Goal: Check status: Check status

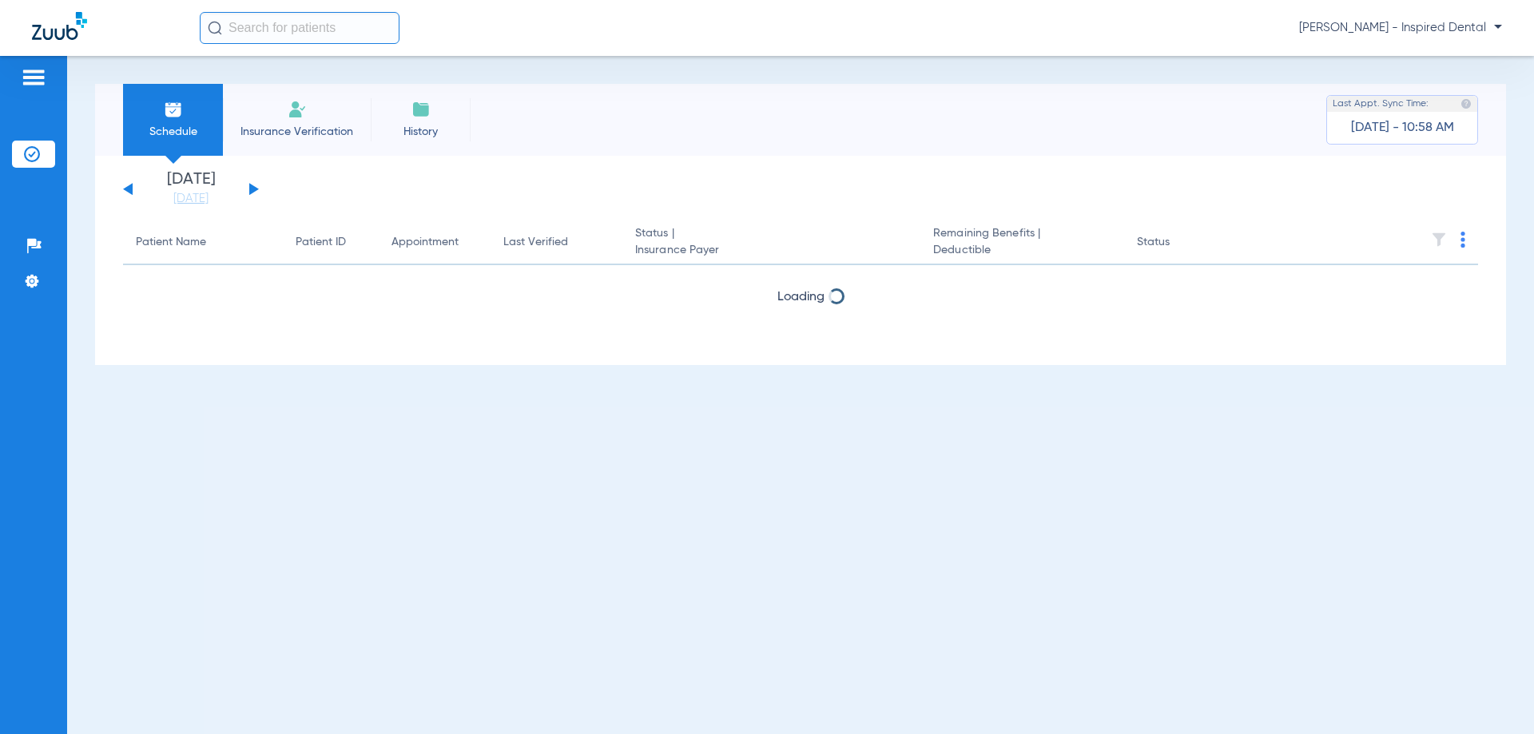
click at [256, 190] on button at bounding box center [254, 189] width 10 height 12
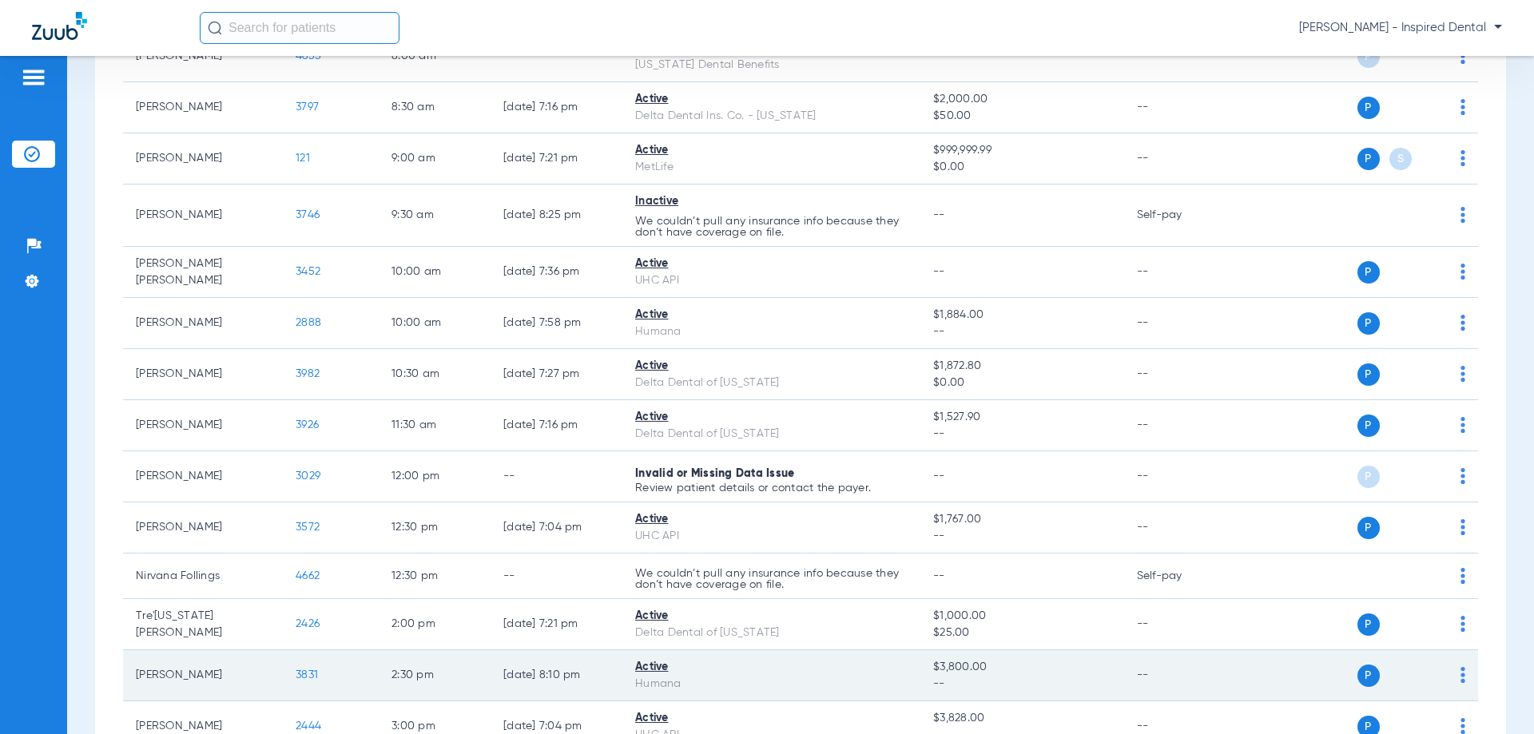
scroll to position [559, 0]
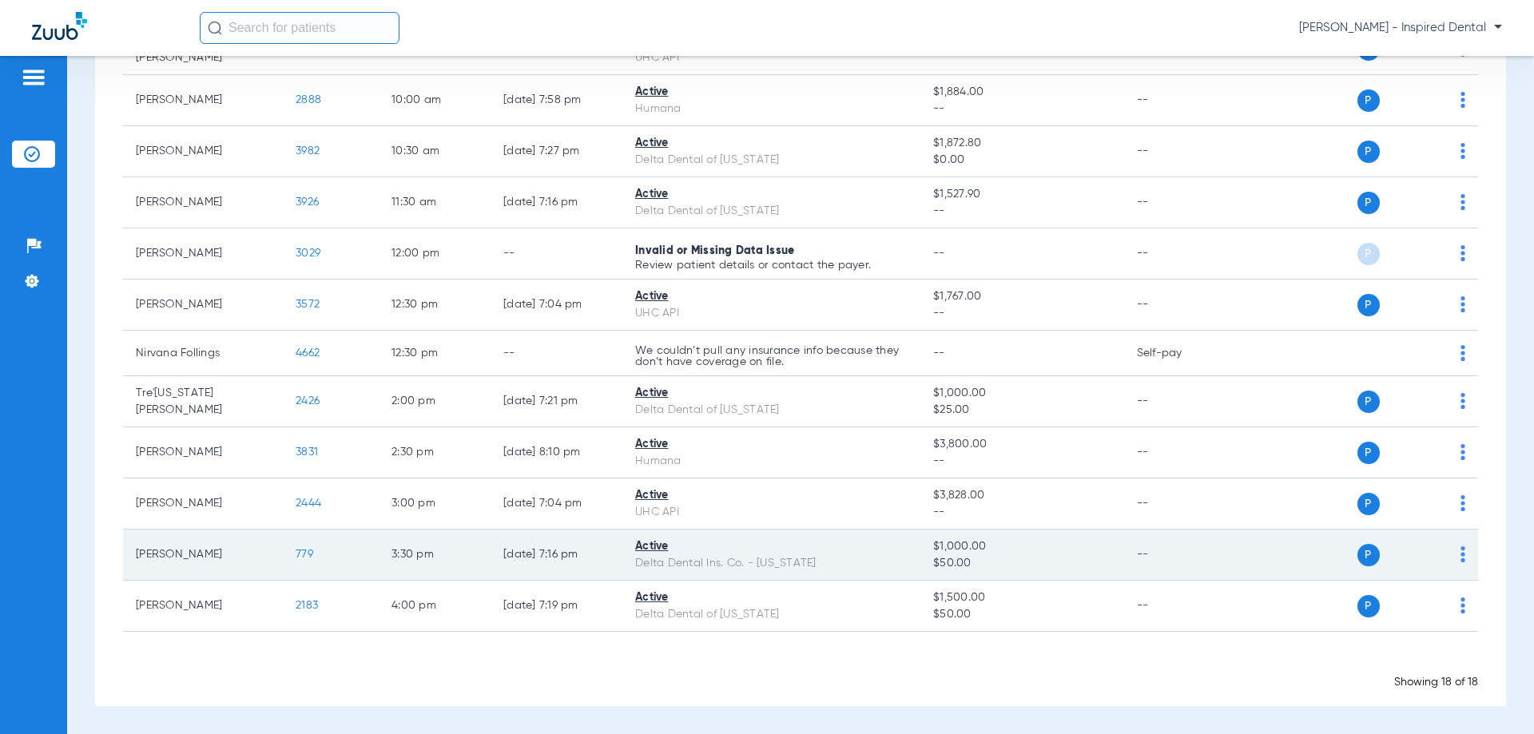
click at [299, 554] on span "779" at bounding box center [305, 554] width 18 height 11
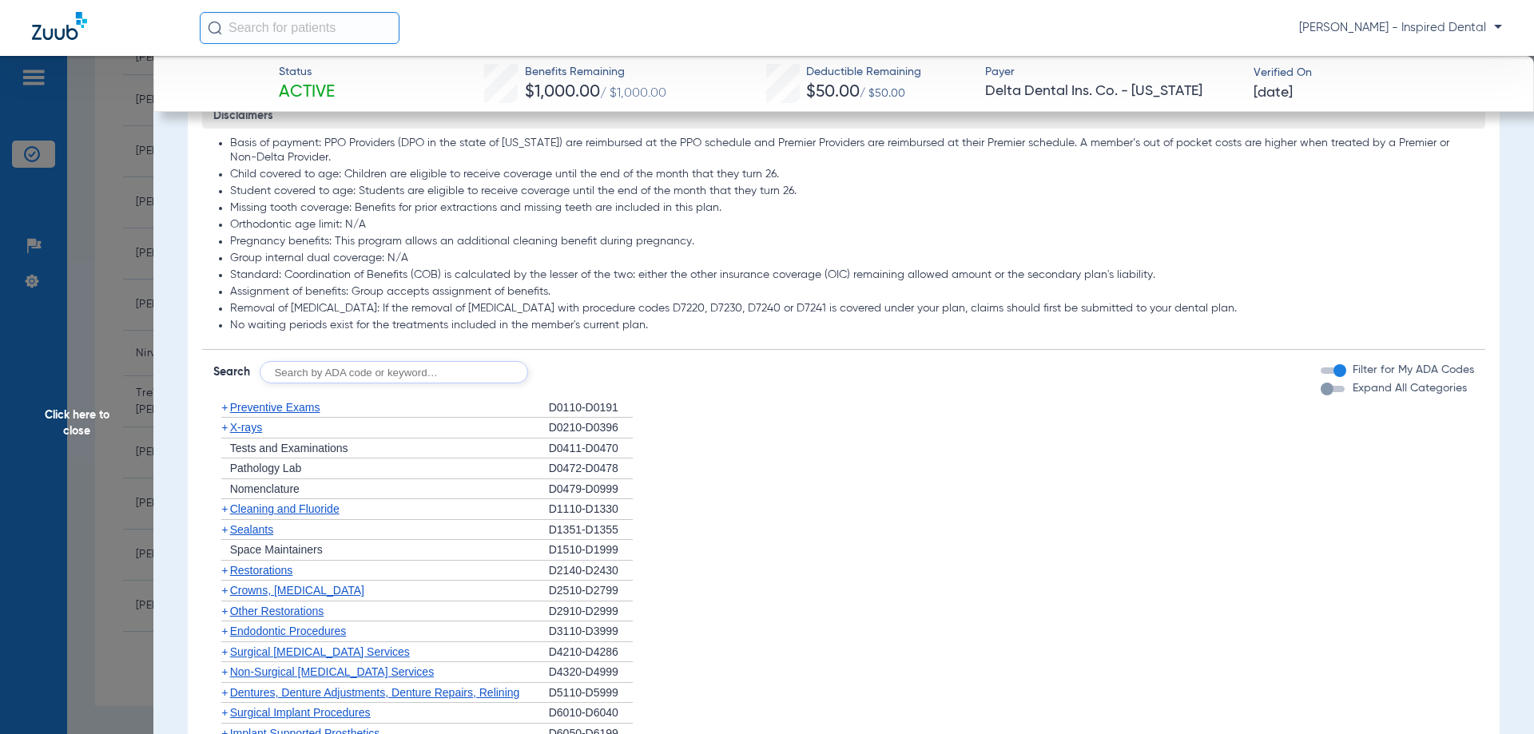
scroll to position [959, 0]
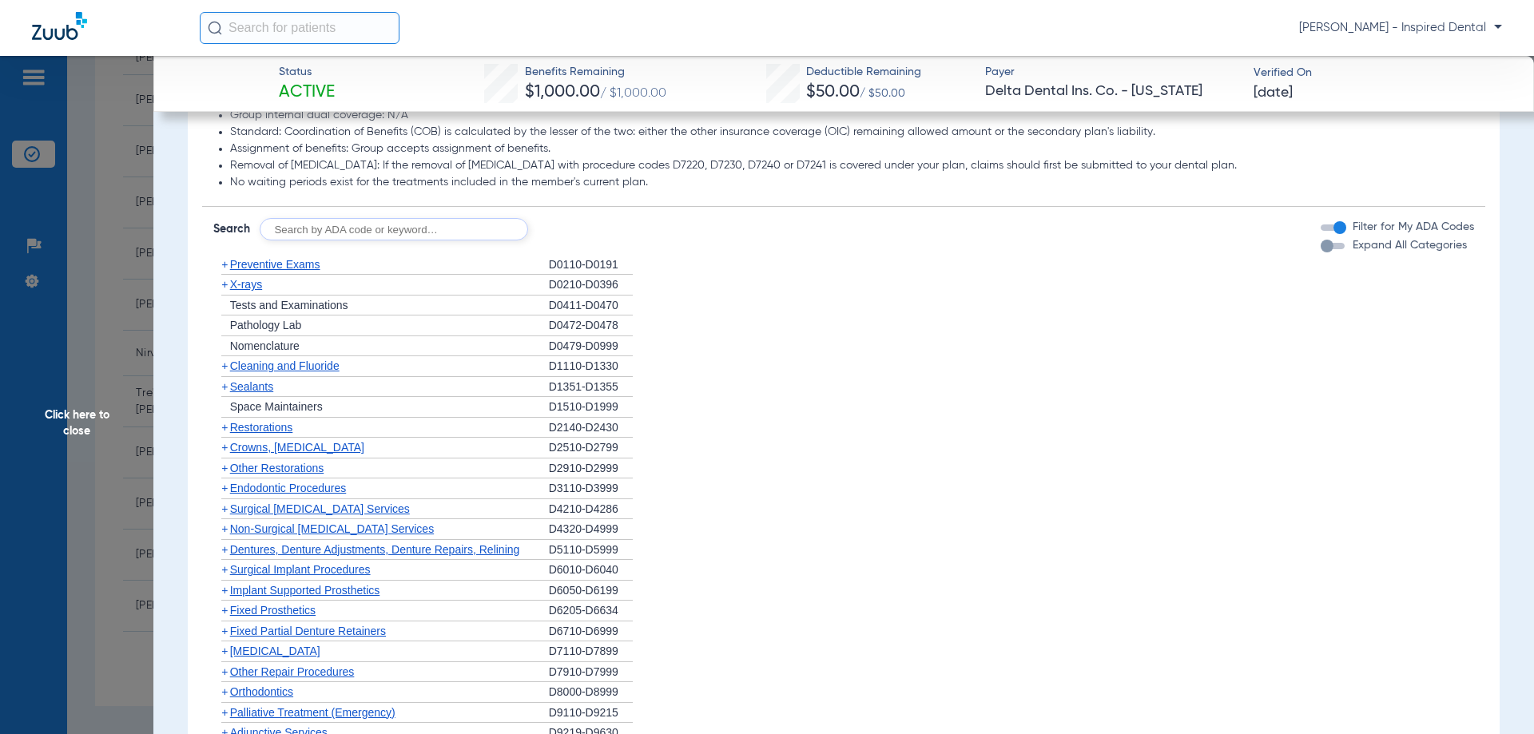
click at [364, 240] on input "text" at bounding box center [394, 229] width 268 height 22
type input "d1206"
click at [601, 240] on button "Search" at bounding box center [587, 229] width 63 height 22
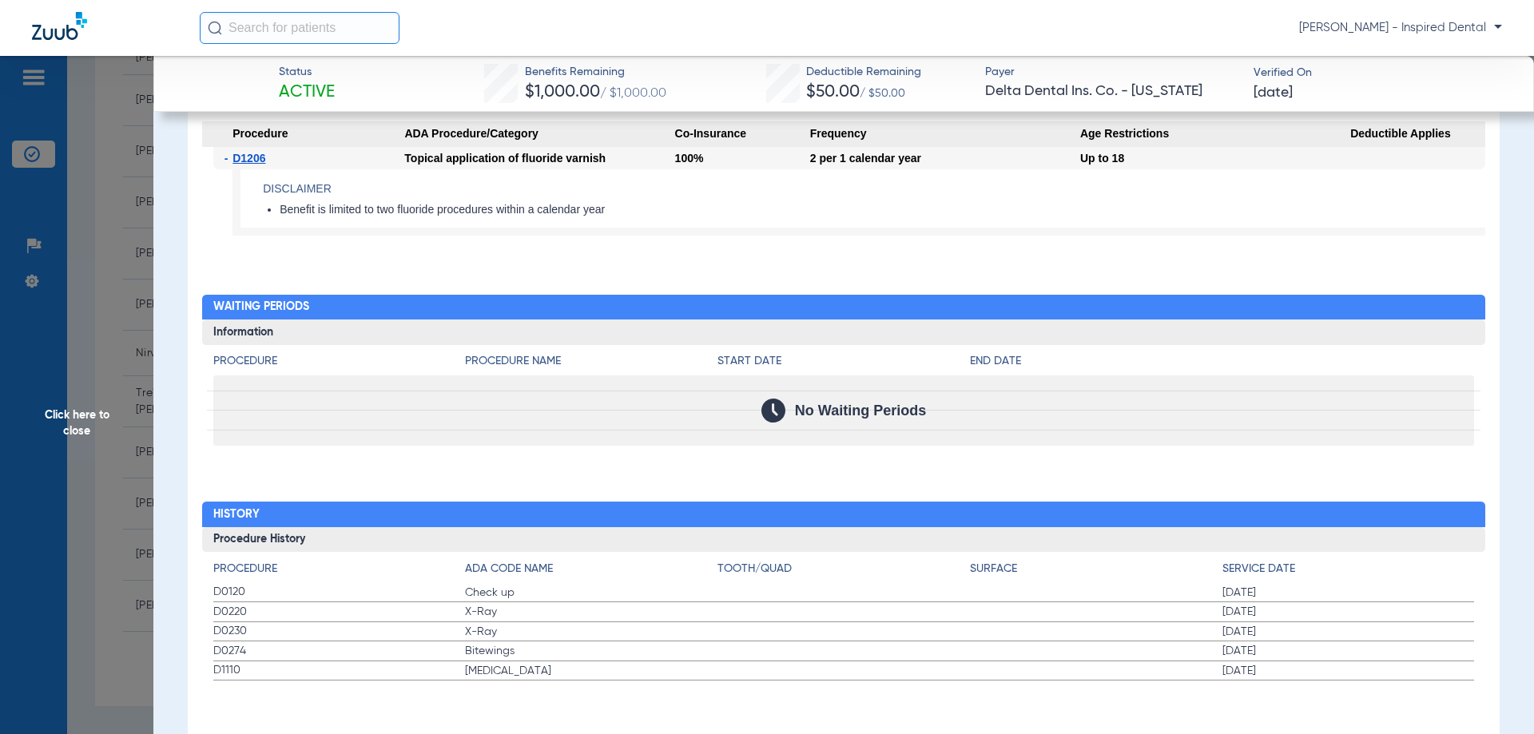
scroll to position [817, 0]
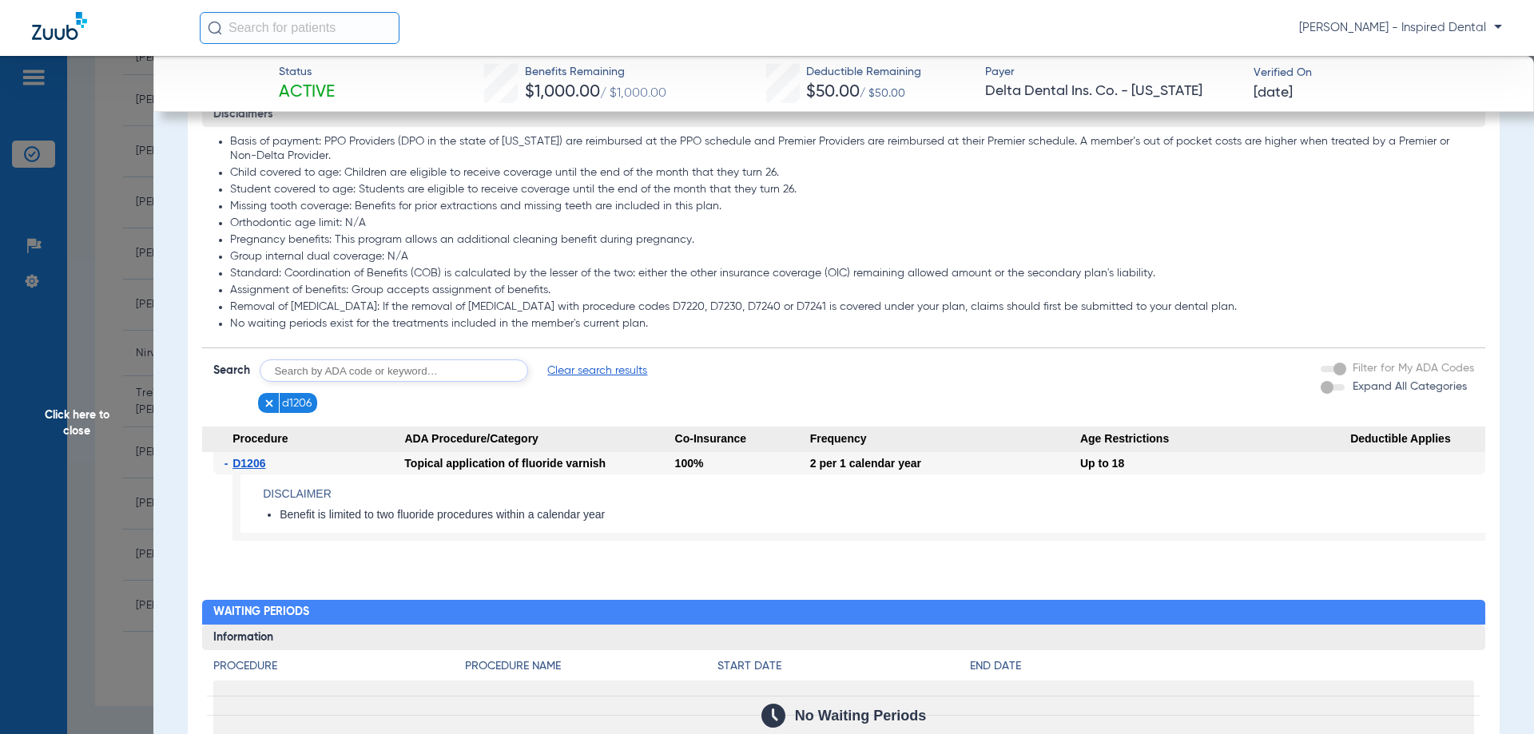
click at [91, 424] on span "Click here to close" at bounding box center [76, 423] width 153 height 734
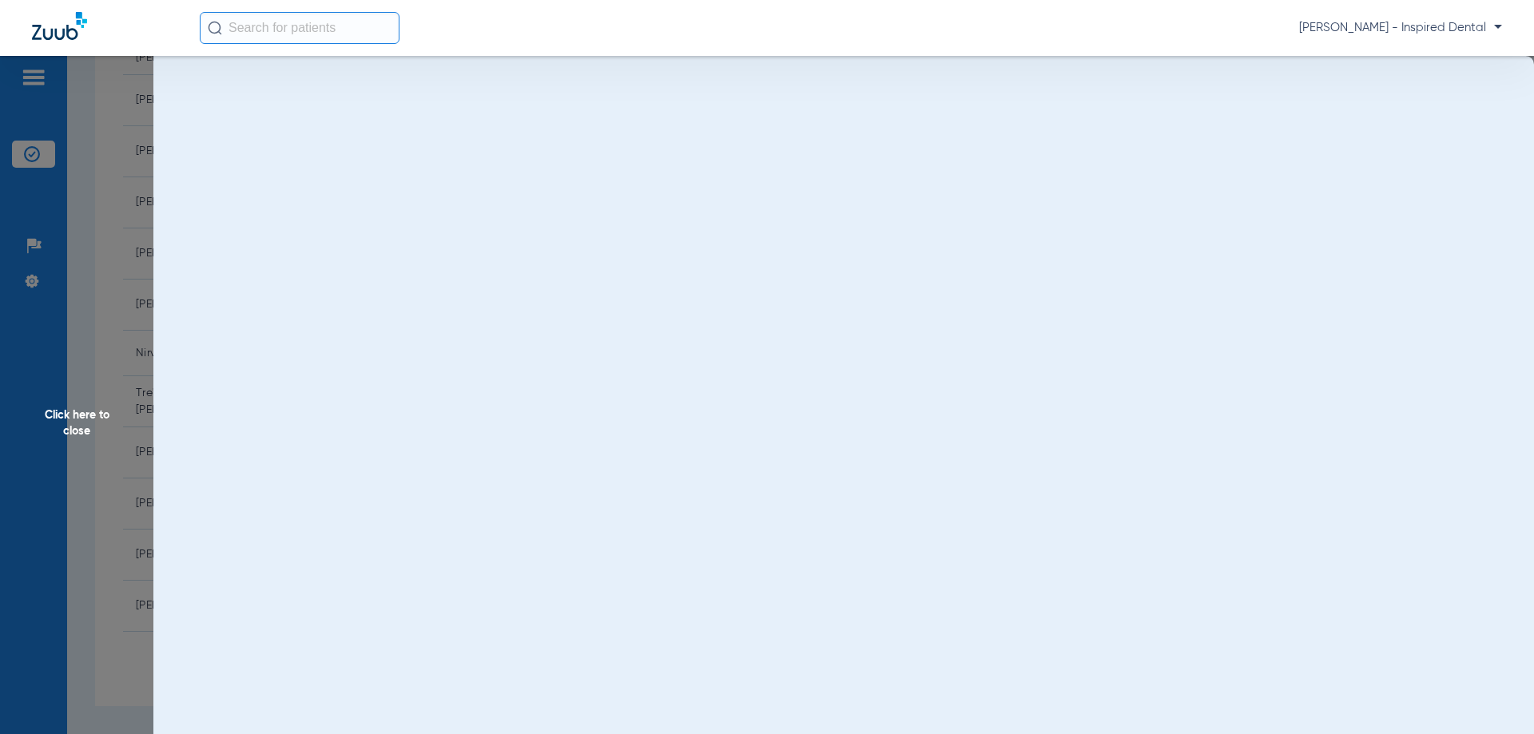
scroll to position [0, 0]
click at [58, 423] on span "Click here to close" at bounding box center [76, 423] width 153 height 734
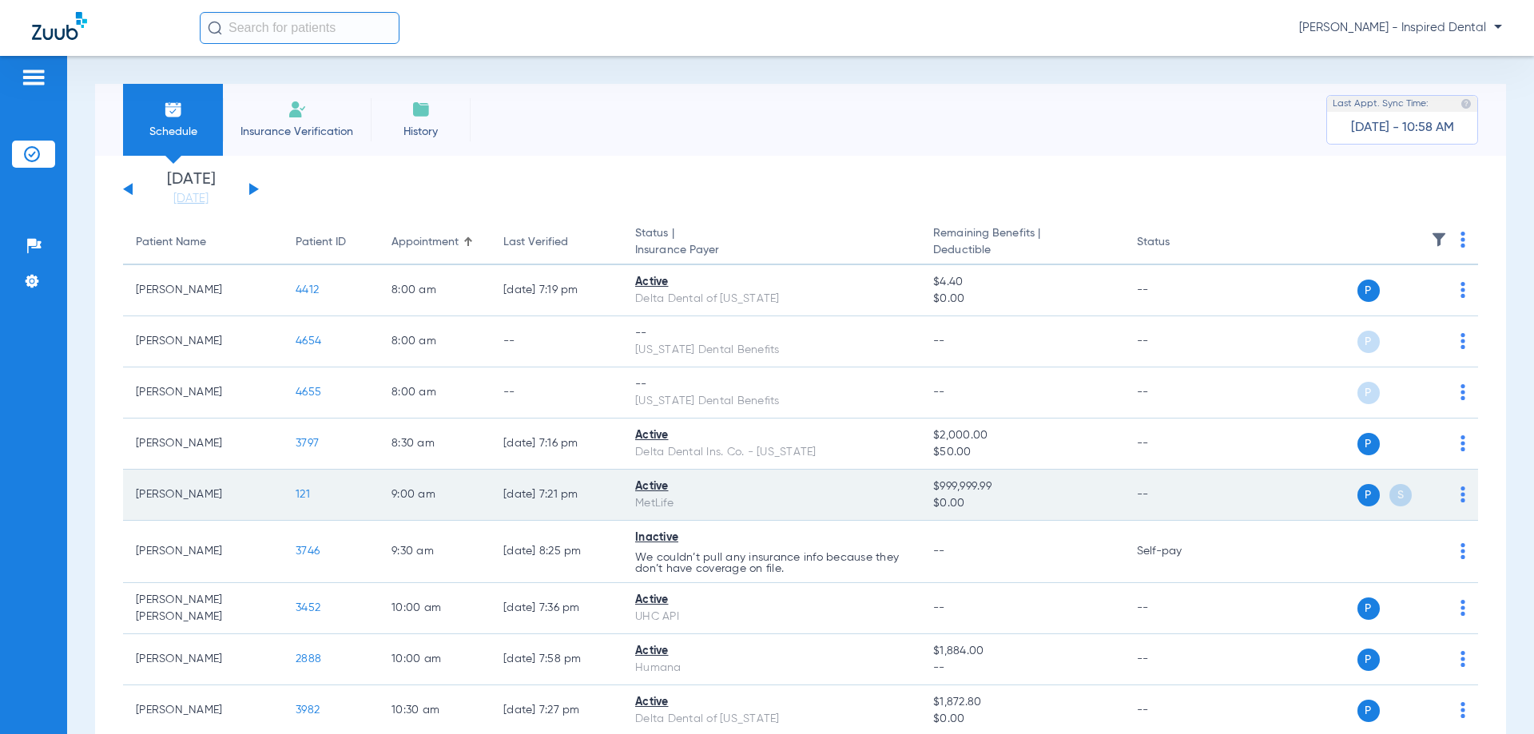
click at [316, 490] on td "121" at bounding box center [331, 495] width 96 height 51
click at [312, 490] on td "121" at bounding box center [331, 495] width 96 height 51
click at [311, 490] on td "121" at bounding box center [331, 495] width 96 height 51
click at [302, 491] on span "121" at bounding box center [303, 494] width 14 height 11
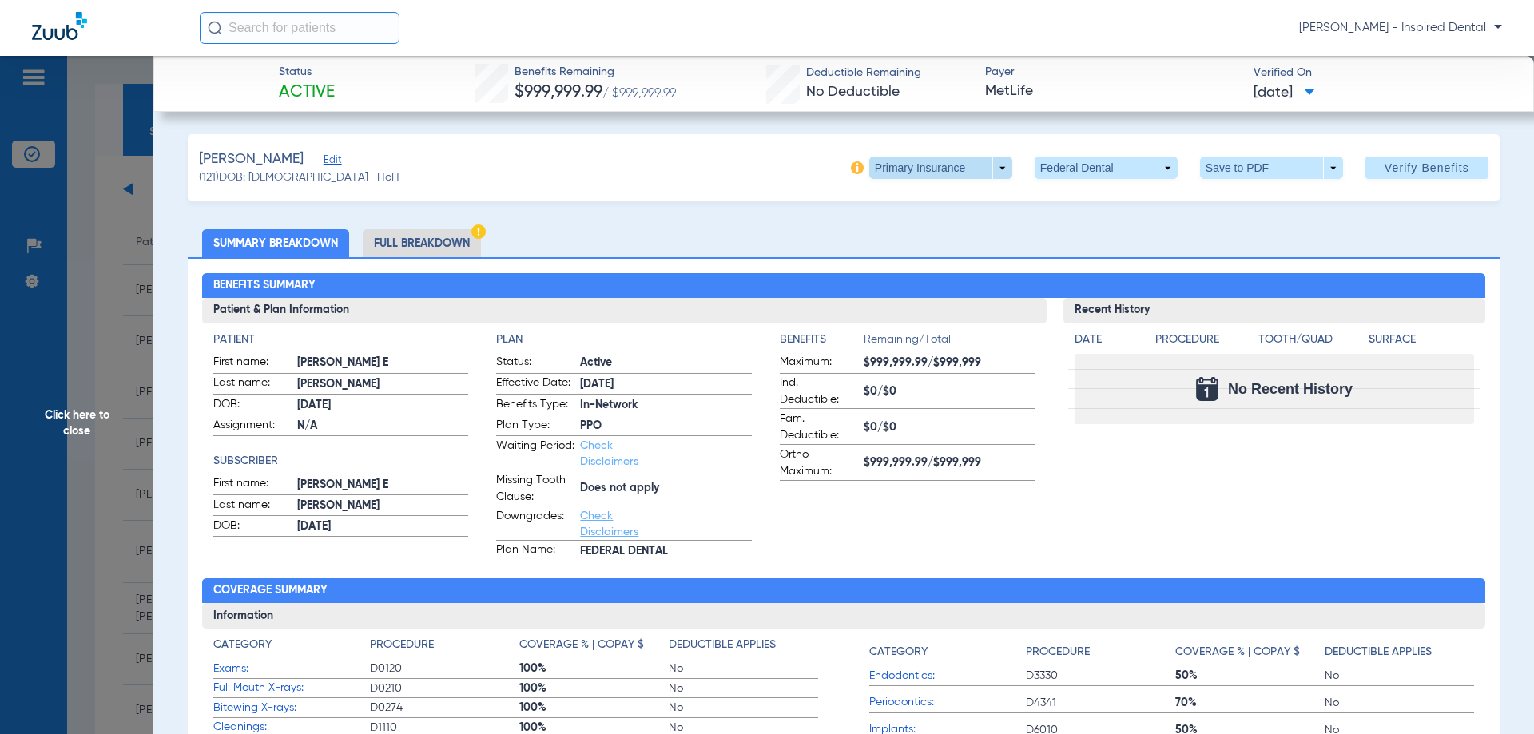
click at [993, 164] on span at bounding box center [940, 168] width 143 height 22
drag, startPoint x: 957, startPoint y: 215, endPoint x: 948, endPoint y: 225, distance: 13.6
click at [955, 219] on div "Primary Insurance Secondary Insurance" at bounding box center [923, 216] width 131 height 64
click at [993, 174] on span at bounding box center [940, 168] width 143 height 22
click at [957, 234] on span "Secondary Insurance" at bounding box center [923, 231] width 105 height 11
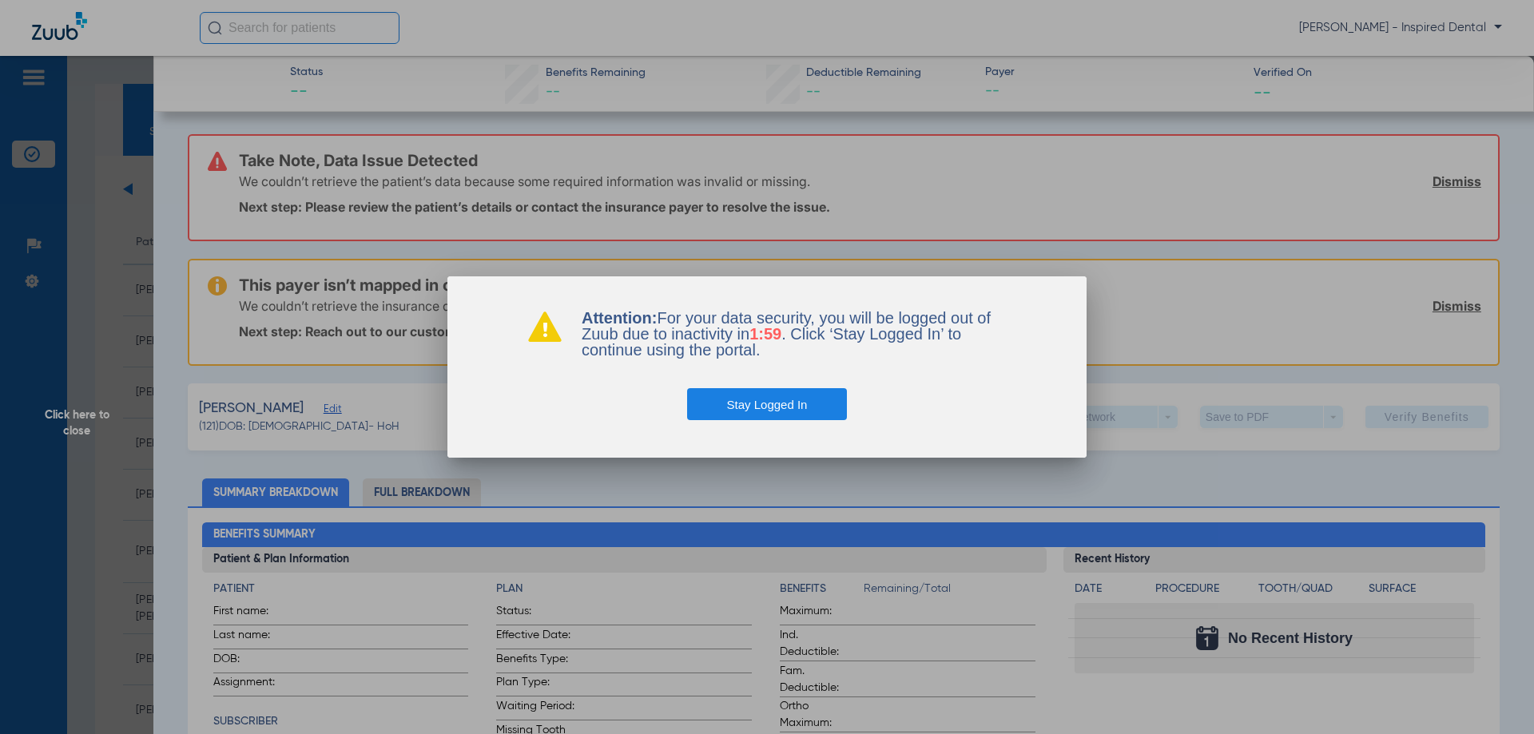
click at [838, 402] on button "Stay Logged In" at bounding box center [767, 404] width 161 height 32
